Goal: Information Seeking & Learning: Learn about a topic

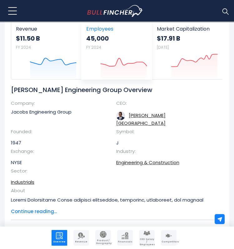
scroll to position [125, 0]
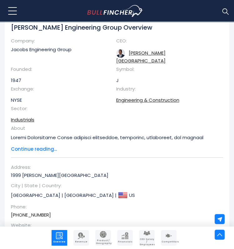
click at [49, 146] on span "Continue reading..." at bounding box center [112, 149] width 203 height 7
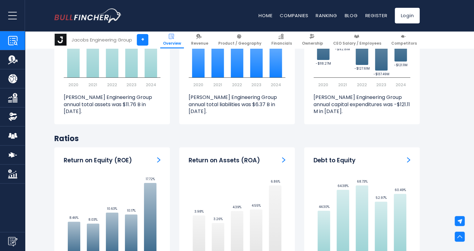
scroll to position [1100, 0]
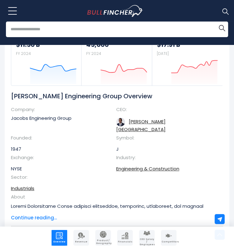
scroll to position [125, 0]
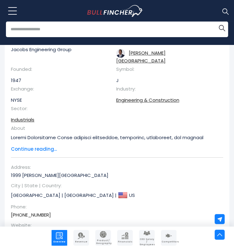
click at [37, 146] on span "Continue reading..." at bounding box center [112, 149] width 203 height 7
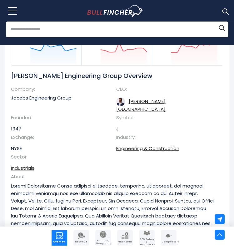
scroll to position [63, 0]
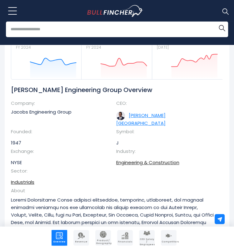
click at [153, 116] on link "[PERSON_NAME][GEOGRAPHIC_DATA]" at bounding box center [140, 119] width 49 height 14
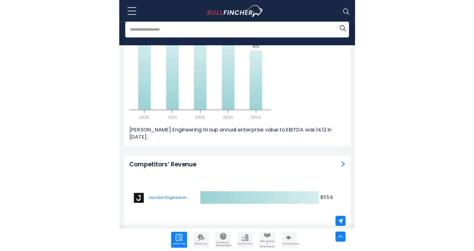
scroll to position [2710, 0]
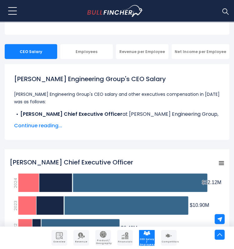
scroll to position [94, 0]
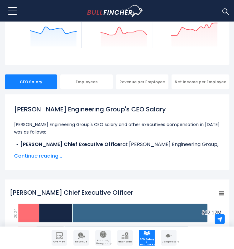
click at [30, 155] on span "Continue reading..." at bounding box center [117, 157] width 206 height 8
